Goal: Task Accomplishment & Management: Use online tool/utility

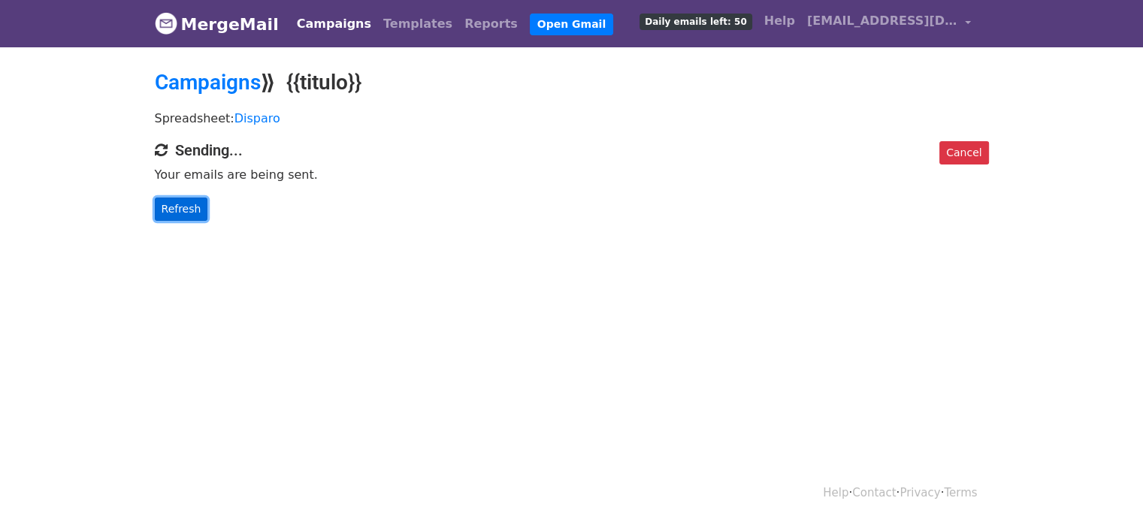
click at [180, 207] on link "Refresh" at bounding box center [181, 209] width 53 height 23
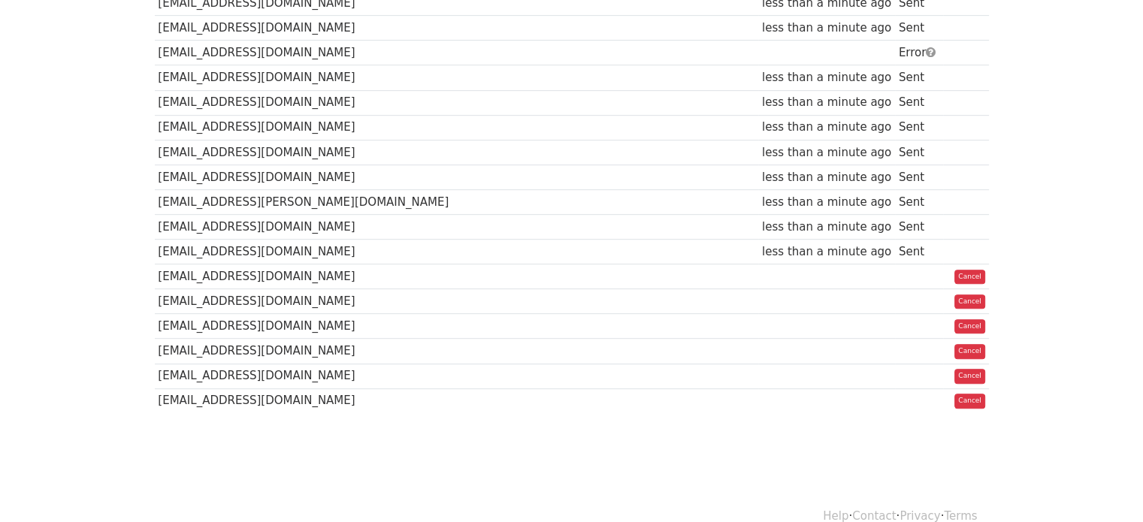
scroll to position [803, 0]
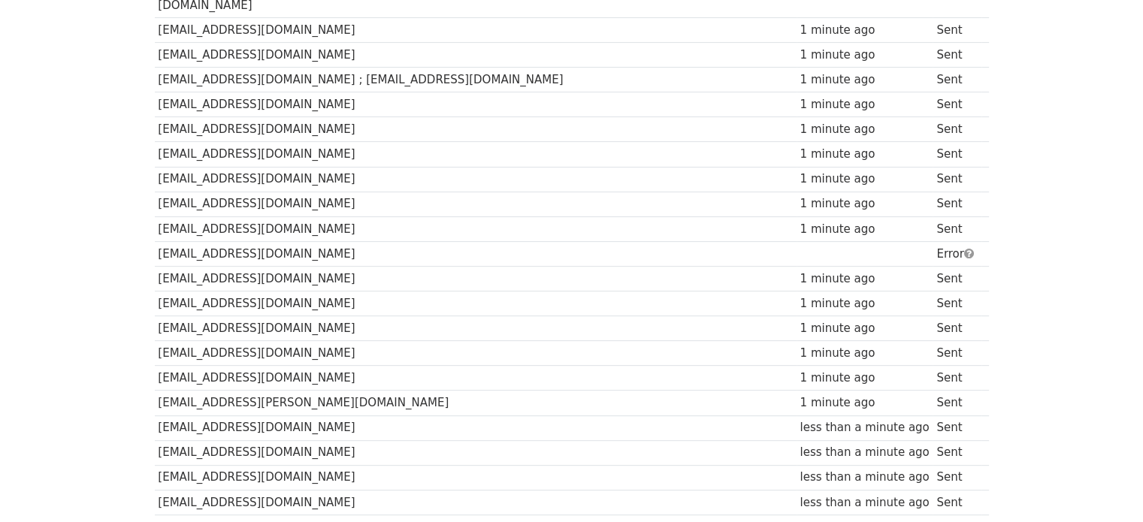
scroll to position [601, 0]
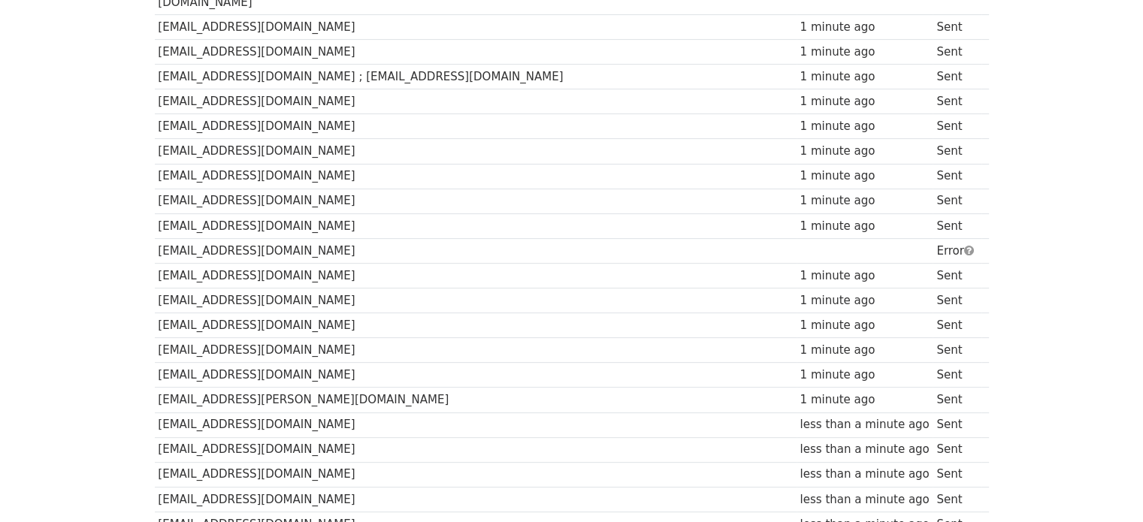
click at [394, 238] on td "[EMAIL_ADDRESS][DOMAIN_NAME]" at bounding box center [476, 250] width 642 height 25
drag, startPoint x: 271, startPoint y: 229, endPoint x: 159, endPoint y: 229, distance: 111.2
click at [159, 238] on td "[EMAIL_ADDRESS][DOMAIN_NAME]" at bounding box center [476, 250] width 642 height 25
copy td "[EMAIL_ADDRESS][DOMAIN_NAME]"
